Goal: Task Accomplishment & Management: Manage account settings

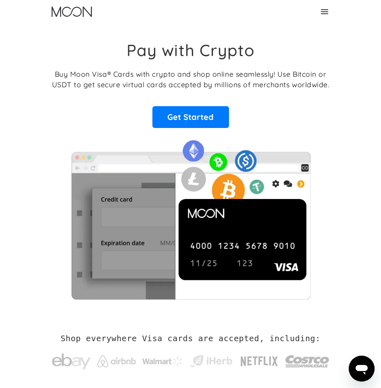
click at [330, 9] on icon at bounding box center [325, 12] width 10 height 10
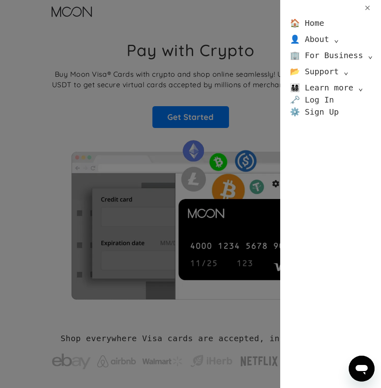
click at [312, 97] on link "🗝️ Log In" at bounding box center [312, 100] width 44 height 12
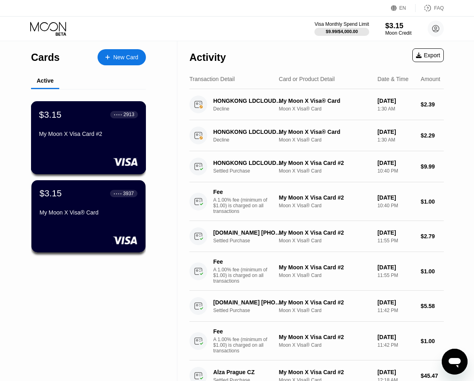
click at [96, 124] on div "$3.15 ● ● ● ● 2913 My Moon X Visa Card #2" at bounding box center [88, 124] width 99 height 31
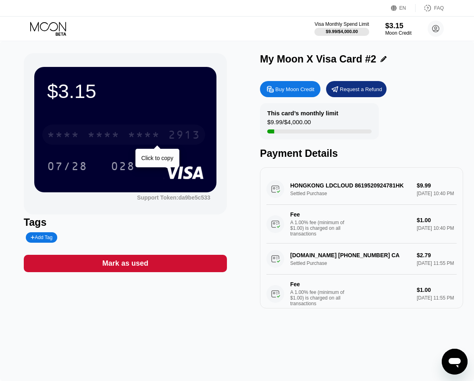
click at [163, 137] on div "* * * * * * * * * * * * 2913" at bounding box center [123, 135] width 163 height 20
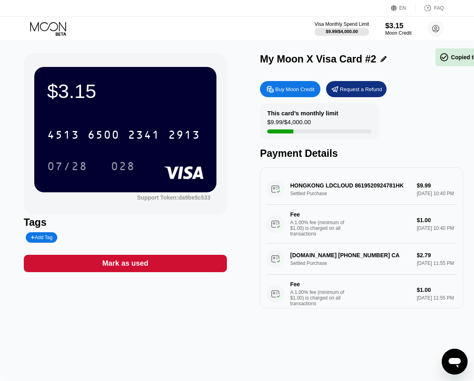
click at [158, 160] on div "07/28 028" at bounding box center [125, 166] width 156 height 20
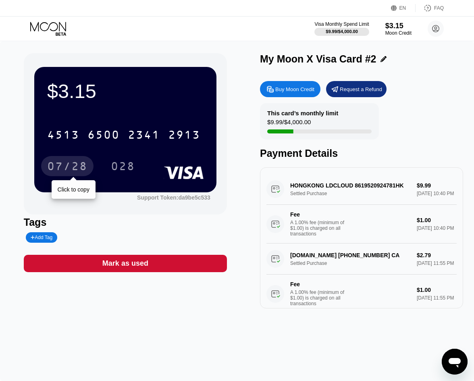
click at [59, 164] on div "07/28" at bounding box center [67, 167] width 40 height 13
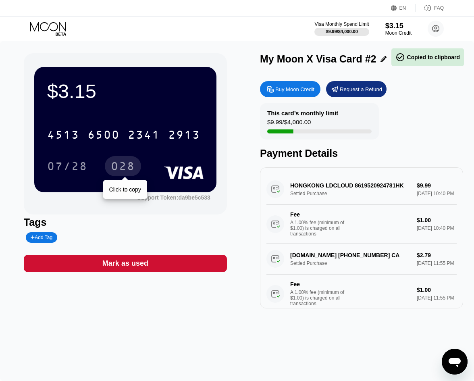
click at [119, 167] on div "028" at bounding box center [123, 167] width 24 height 13
click at [116, 167] on div "028" at bounding box center [123, 167] width 24 height 13
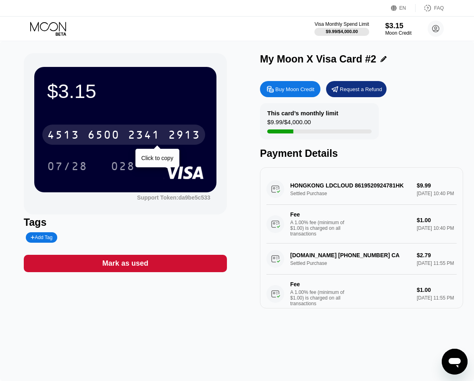
drag, startPoint x: 171, startPoint y: 127, endPoint x: 3, endPoint y: 94, distance: 170.6
click at [171, 127] on div "[CREDIT_CARD_NUMBER]" at bounding box center [123, 135] width 163 height 20
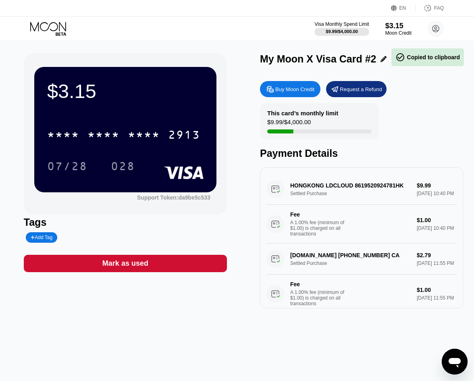
click at [150, 158] on div "07/28 028" at bounding box center [125, 166] width 156 height 20
click at [50, 159] on div "07/28" at bounding box center [67, 166] width 52 height 20
click at [65, 168] on div "07/28" at bounding box center [67, 167] width 40 height 13
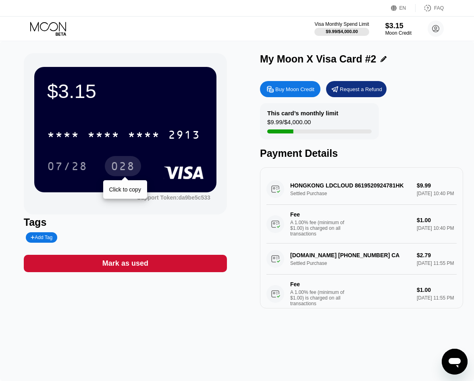
drag, startPoint x: 130, startPoint y: 168, endPoint x: 0, endPoint y: 149, distance: 130.8
click at [130, 168] on div "028" at bounding box center [123, 167] width 24 height 13
